Goal: Transaction & Acquisition: Obtain resource

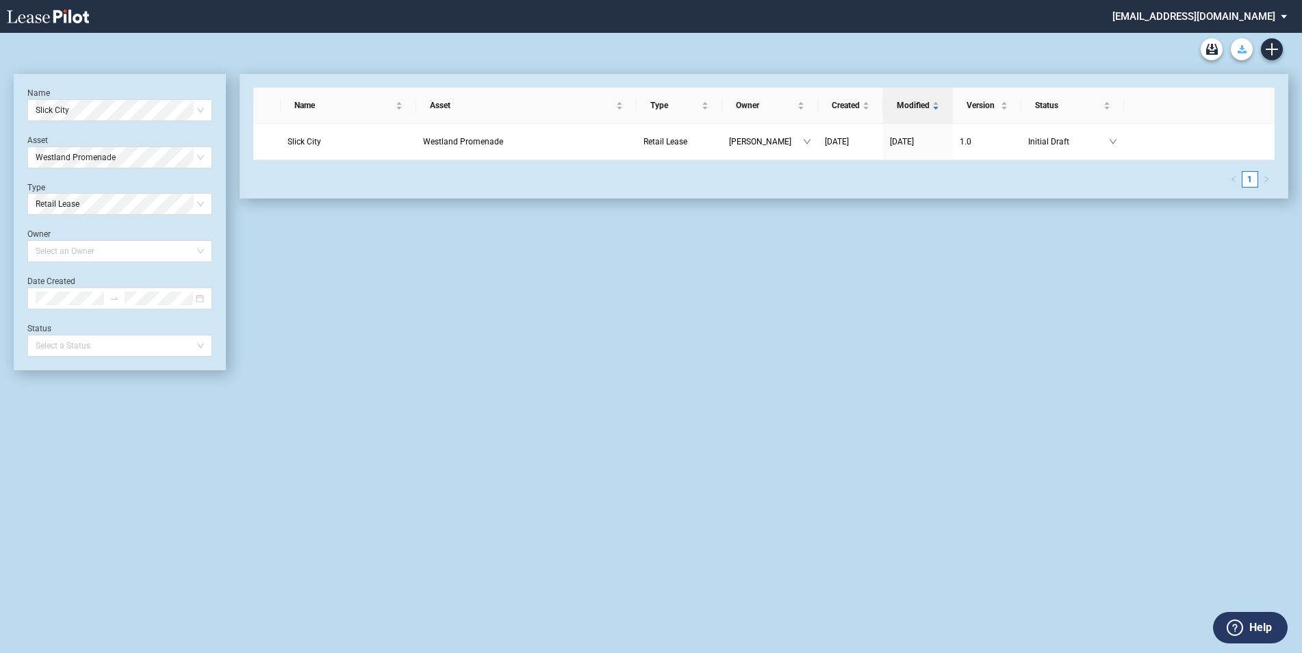
click at [1243, 53] on button "Download Blank Form" at bounding box center [1241, 49] width 22 height 22
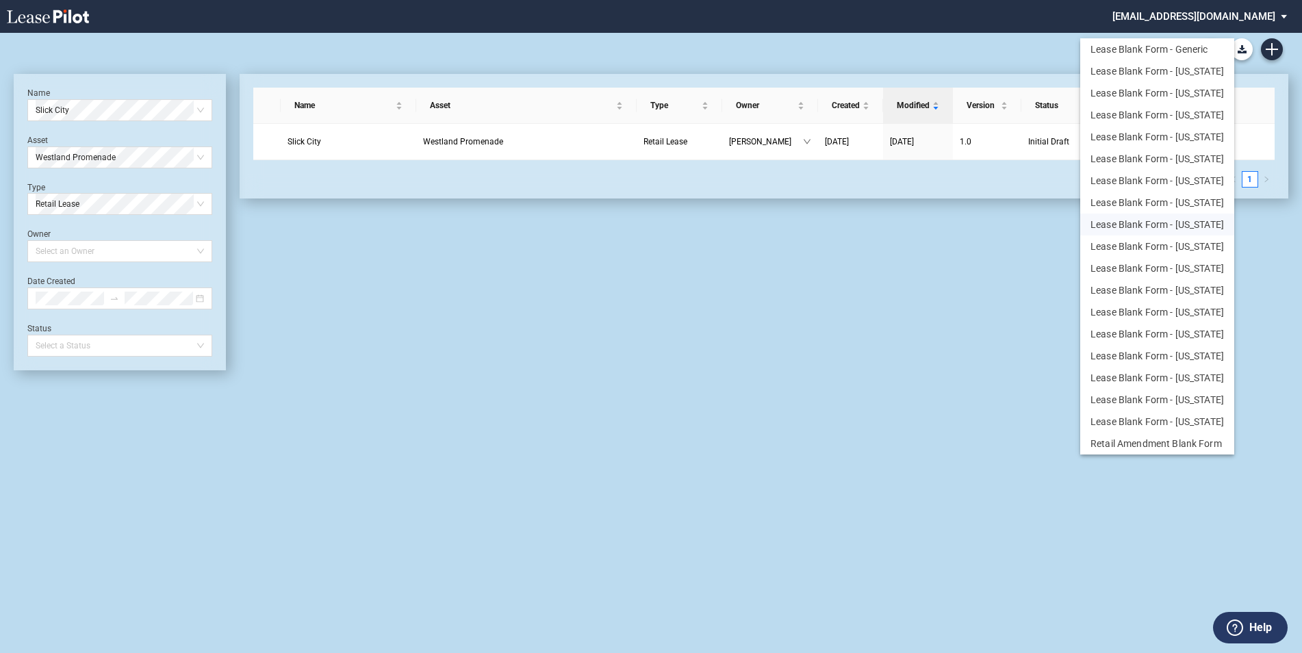
click at [1188, 226] on button "Lease Blank Form - [US_STATE]" at bounding box center [1157, 225] width 154 height 22
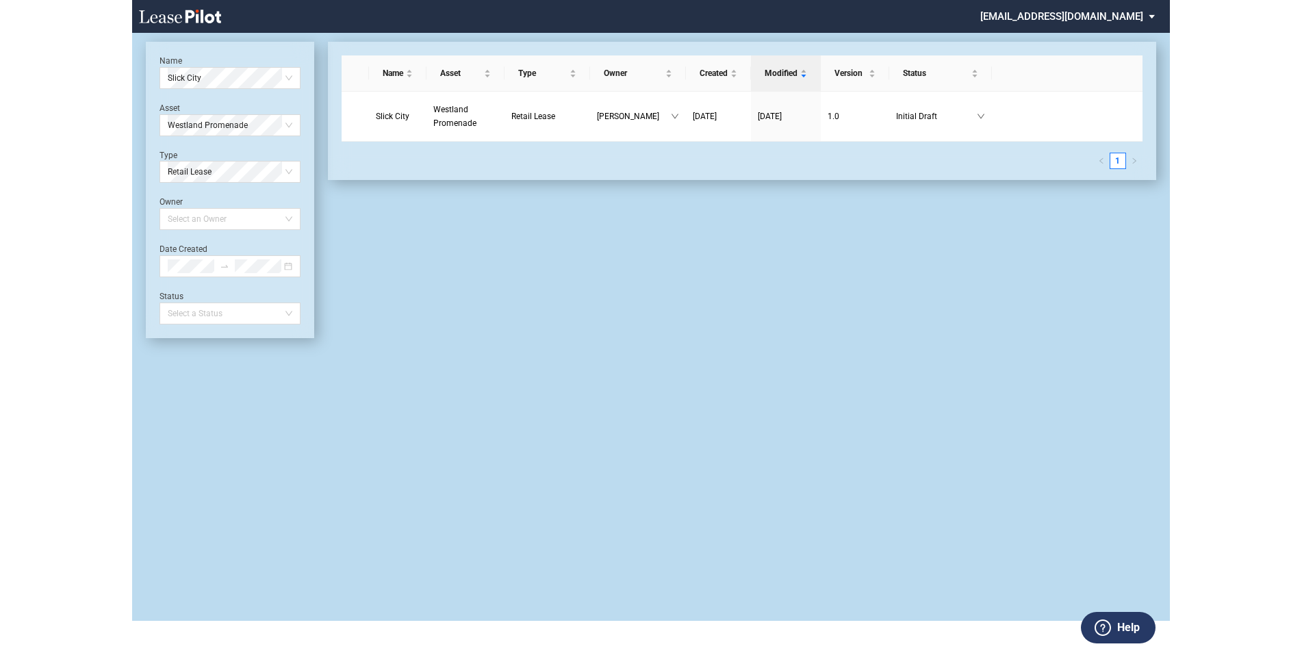
scroll to position [33, 0]
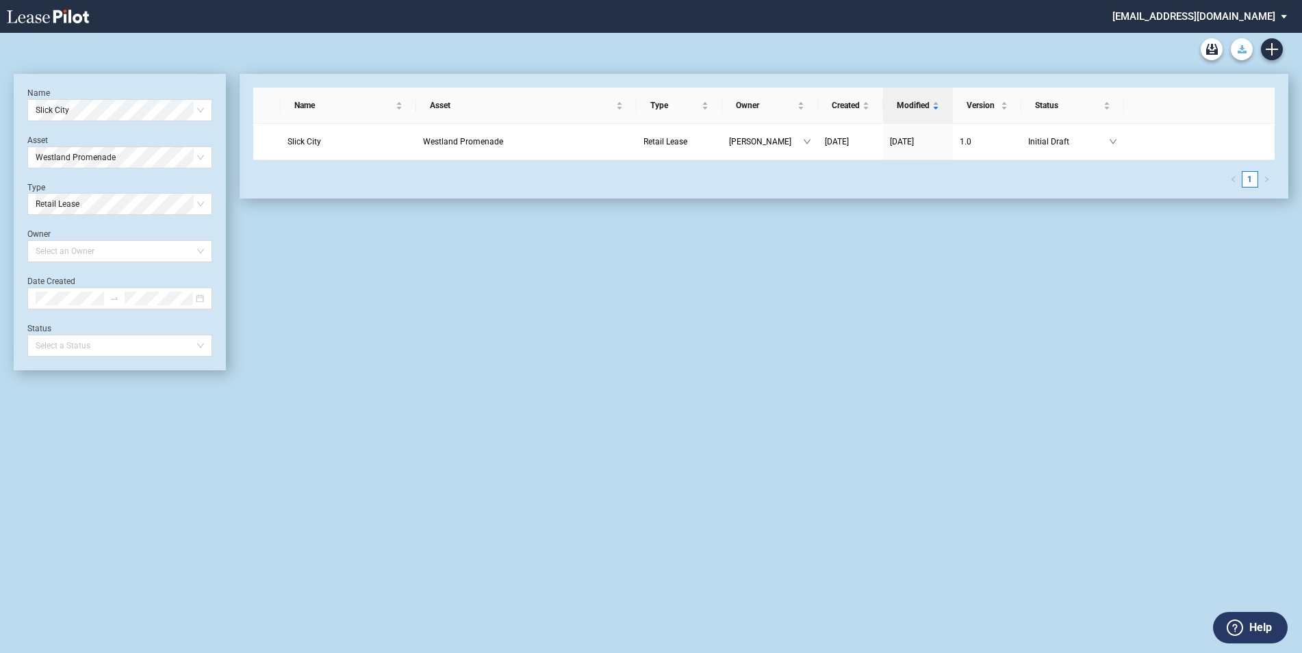
click at [1242, 46] on use "Download Blank Form" at bounding box center [1241, 49] width 9 height 8
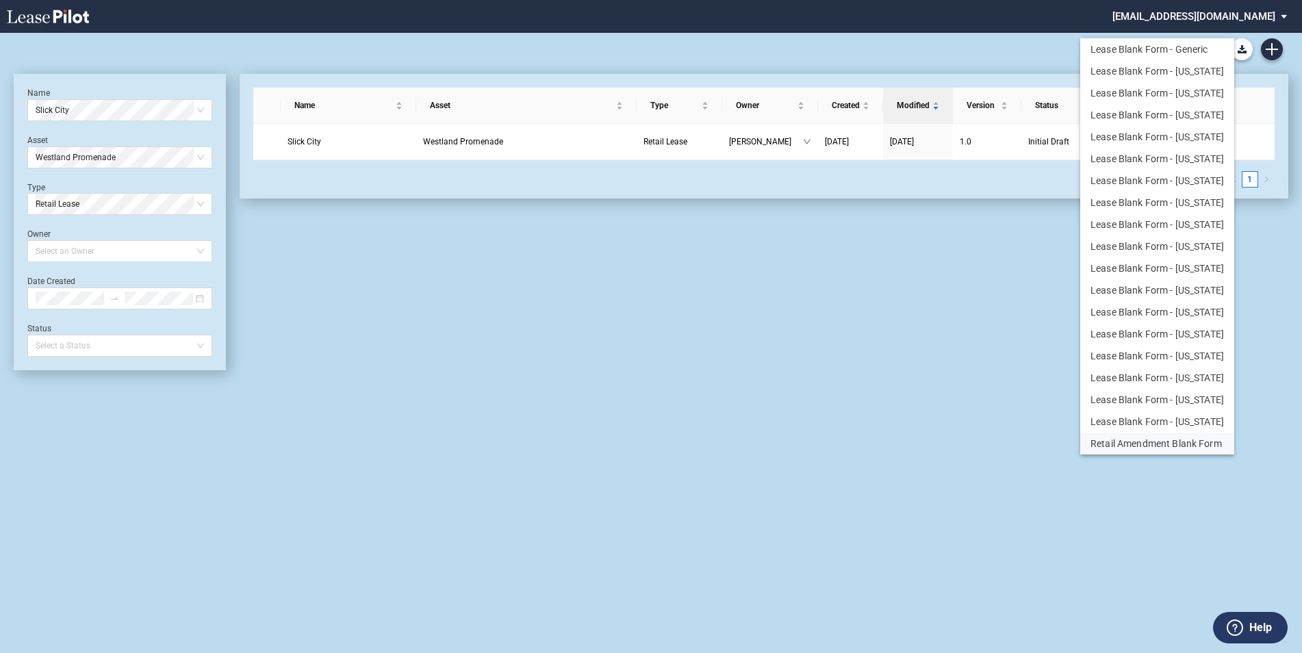
click at [1170, 446] on button "Retail Amendment Blank Form" at bounding box center [1157, 443] width 154 height 22
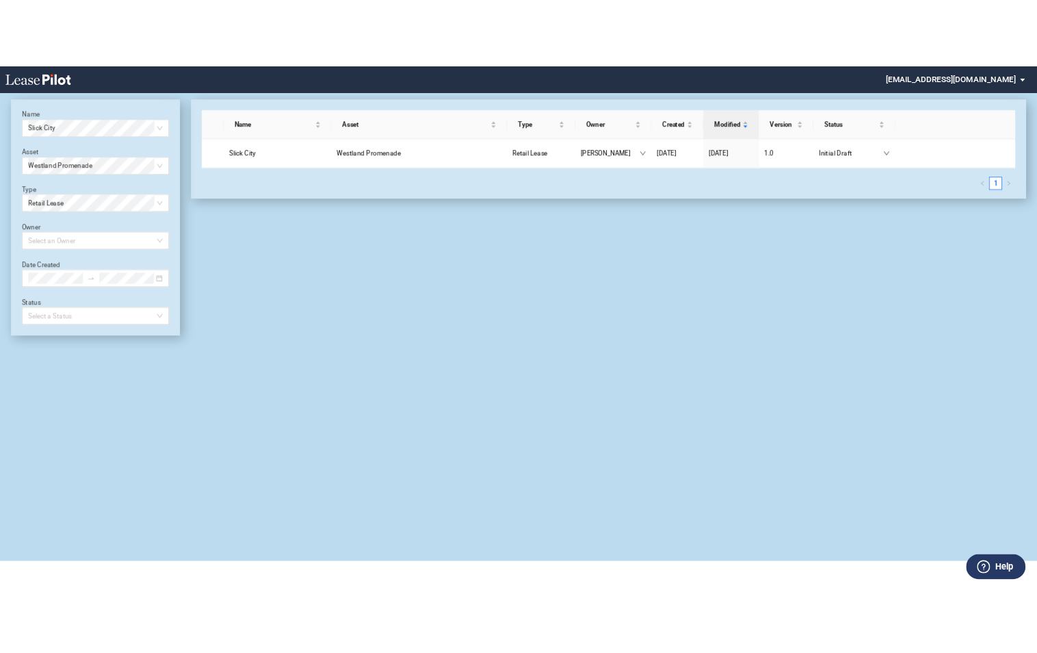
scroll to position [23, 0]
